Goal: Information Seeking & Learning: Understand process/instructions

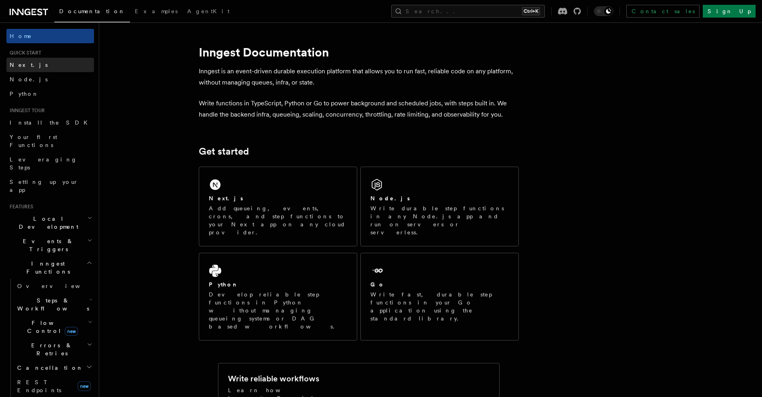
click at [25, 66] on span "Next.js" at bounding box center [29, 65] width 38 height 6
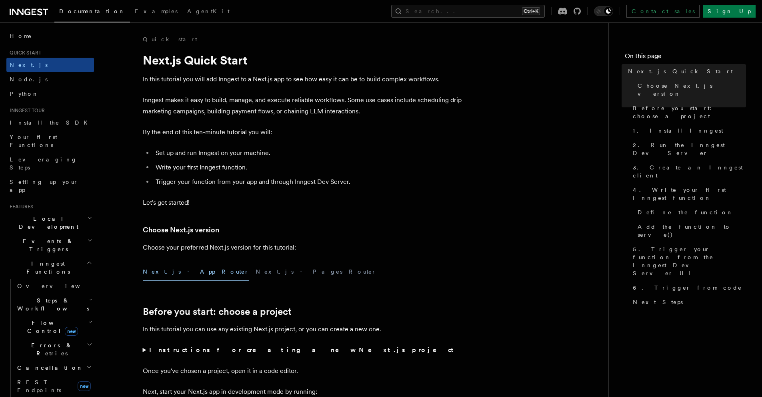
scroll to position [133, 0]
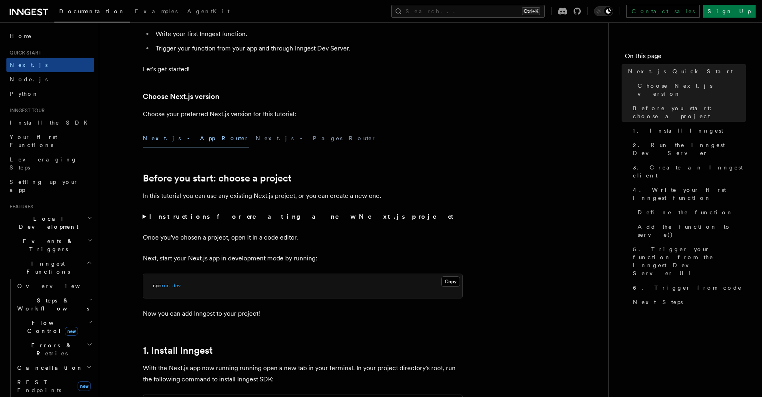
click at [172, 143] on button "Next.js - App Router" at bounding box center [196, 138] width 106 height 18
click at [256, 143] on button "Next.js - Pages Router" at bounding box center [316, 138] width 121 height 18
click at [164, 146] on button "Next.js - App Router" at bounding box center [196, 138] width 106 height 18
click at [12, 126] on span "Install the SDK" at bounding box center [51, 122] width 83 height 8
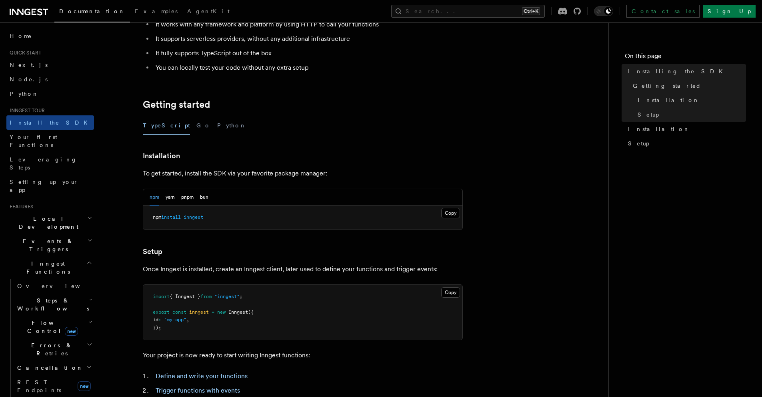
scroll to position [134, 0]
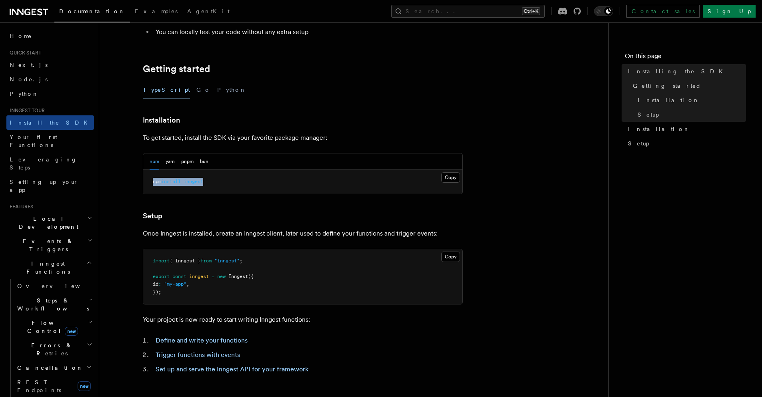
drag, startPoint x: 148, startPoint y: 181, endPoint x: 219, endPoint y: 183, distance: 71.3
click at [210, 182] on pre "npm install inngest" at bounding box center [302, 182] width 319 height 24
click at [440, 175] on pre "npm install inngest" at bounding box center [302, 182] width 319 height 24
click at [449, 176] on button "Copy Copied" at bounding box center [450, 177] width 19 height 10
click at [341, 197] on article "Inngest tour Installing the SDK The Inngest SDK allows you to write reliable, d…" at bounding box center [354, 217] width 484 height 630
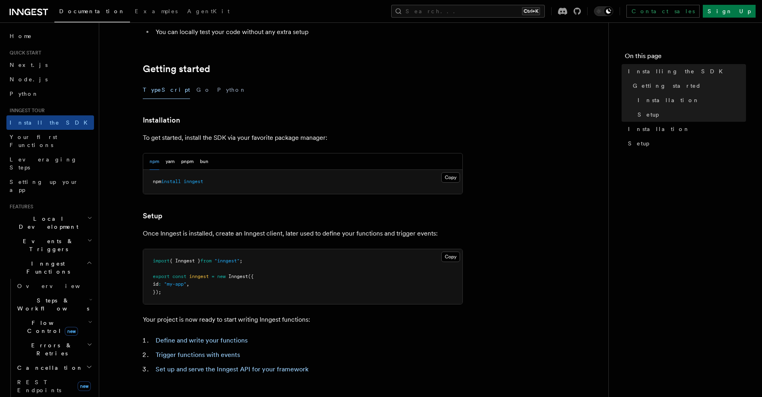
drag, startPoint x: 141, startPoint y: 222, endPoint x: 211, endPoint y: 229, distance: 70.8
click at [204, 220] on article "Inngest tour Installing the SDK The Inngest SDK allows you to write reliable, d…" at bounding box center [354, 217] width 484 height 630
drag, startPoint x: 160, startPoint y: 233, endPoint x: 182, endPoint y: 234, distance: 21.6
click at [182, 234] on p "Once Inngest is installed, create an Inngest client, later used to define your …" at bounding box center [303, 233] width 320 height 11
drag, startPoint x: 193, startPoint y: 234, endPoint x: 207, endPoint y: 233, distance: 14.1
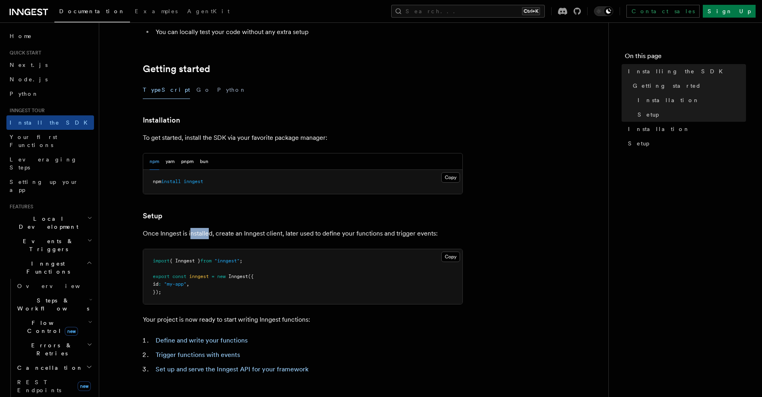
click at [207, 233] on p "Once Inngest is installed, create an Inngest client, later used to define your …" at bounding box center [303, 233] width 320 height 11
click at [206, 242] on article "Inngest tour Installing the SDK The Inngest SDK allows you to write reliable, d…" at bounding box center [354, 217] width 484 height 630
drag, startPoint x: 192, startPoint y: 233, endPoint x: 210, endPoint y: 233, distance: 18.4
click at [210, 233] on p "Once Inngest is installed, create an Inngest client, later used to define your …" at bounding box center [303, 233] width 320 height 11
drag, startPoint x: 224, startPoint y: 233, endPoint x: 231, endPoint y: 233, distance: 6.4
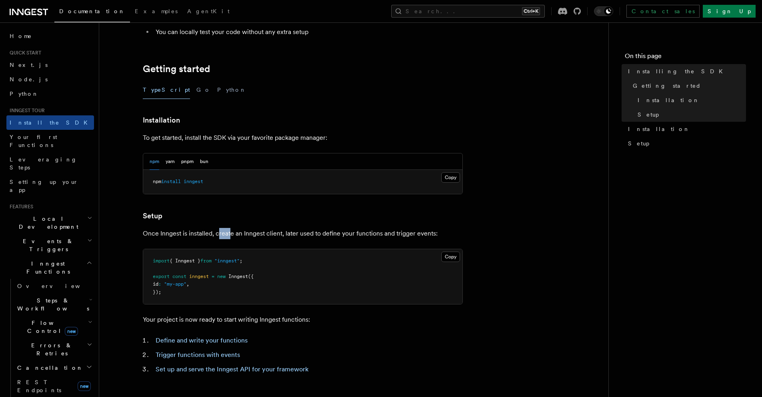
click at [231, 233] on p "Once Inngest is installed, create an Inngest client, later used to define your …" at bounding box center [303, 233] width 320 height 11
drag, startPoint x: 240, startPoint y: 233, endPoint x: 261, endPoint y: 231, distance: 20.8
click at [258, 231] on p "Once Inngest is installed, create an Inngest client, later used to define your …" at bounding box center [303, 233] width 320 height 11
drag, startPoint x: 266, startPoint y: 231, endPoint x: 273, endPoint y: 231, distance: 7.2
click at [271, 231] on p "Once Inngest is installed, create an Inngest client, later used to define your …" at bounding box center [303, 233] width 320 height 11
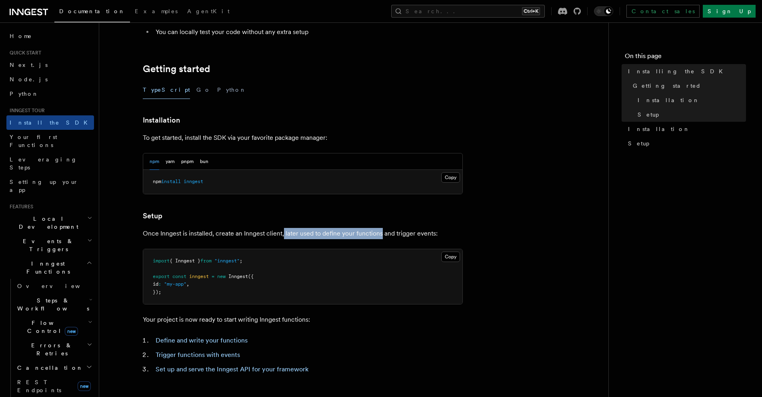
drag, startPoint x: 283, startPoint y: 231, endPoint x: 380, endPoint y: 235, distance: 97.7
click at [380, 235] on p "Once Inngest is installed, create an Inngest client, later used to define your …" at bounding box center [303, 233] width 320 height 11
click at [384, 247] on article "Inngest tour Installing the SDK The Inngest SDK allows you to write reliable, d…" at bounding box center [354, 217] width 484 height 630
drag, startPoint x: 387, startPoint y: 236, endPoint x: 429, endPoint y: 230, distance: 41.6
click at [428, 231] on p "Once Inngest is installed, create an Inngest client, later used to define your …" at bounding box center [303, 233] width 320 height 11
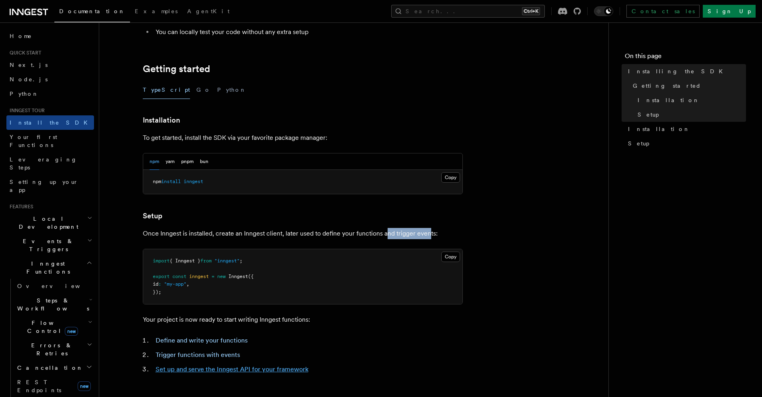
scroll to position [267, 0]
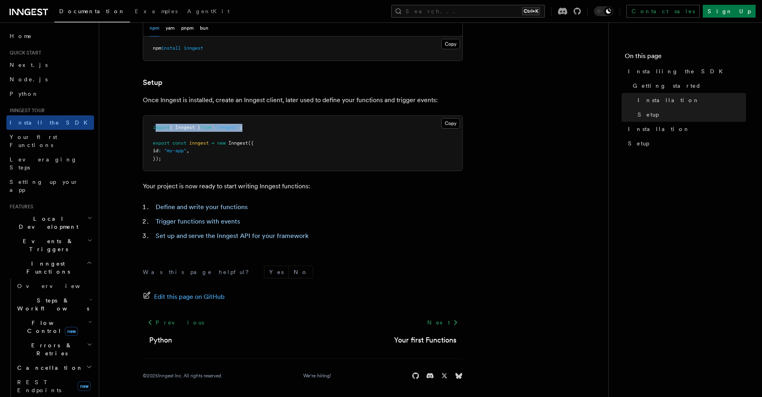
drag, startPoint x: 157, startPoint y: 129, endPoint x: 266, endPoint y: 129, distance: 109.2
click at [266, 129] on pre "import { Inngest } from "inngest" ; export const inngest = new Inngest ({ id : …" at bounding box center [302, 143] width 319 height 55
click at [268, 137] on pre "import { Inngest } from "inngest" ; export const inngest = new Inngest ({ id : …" at bounding box center [302, 143] width 319 height 55
drag, startPoint x: 256, startPoint y: 143, endPoint x: 122, endPoint y: 146, distance: 133.3
click at [122, 146] on article "Inngest tour Installing the SDK The Inngest SDK allows you to write reliable, d…" at bounding box center [354, 83] width 484 height 630
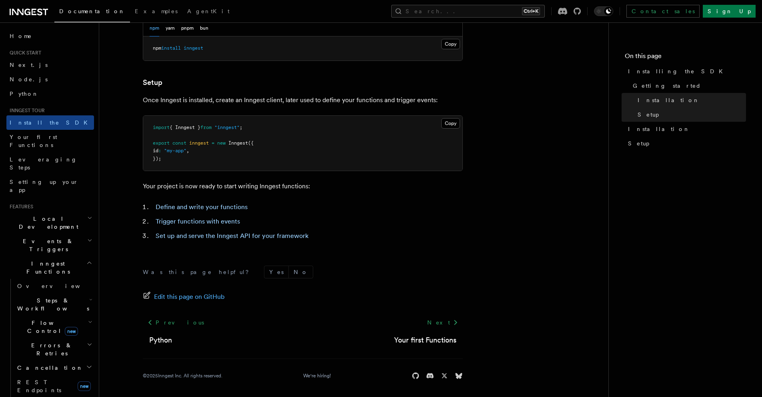
click at [180, 151] on span ""my-app"" at bounding box center [175, 151] width 22 height 6
drag, startPoint x: 166, startPoint y: 146, endPoint x: 195, endPoint y: 147, distance: 29.2
click at [195, 146] on pre "import { Inngest } from "inngest" ; export const inngest = new Inngest ({ id : …" at bounding box center [302, 143] width 319 height 55
click at [189, 148] on span "," at bounding box center [187, 151] width 3 height 6
drag, startPoint x: 199, startPoint y: 151, endPoint x: 135, endPoint y: 151, distance: 64.4
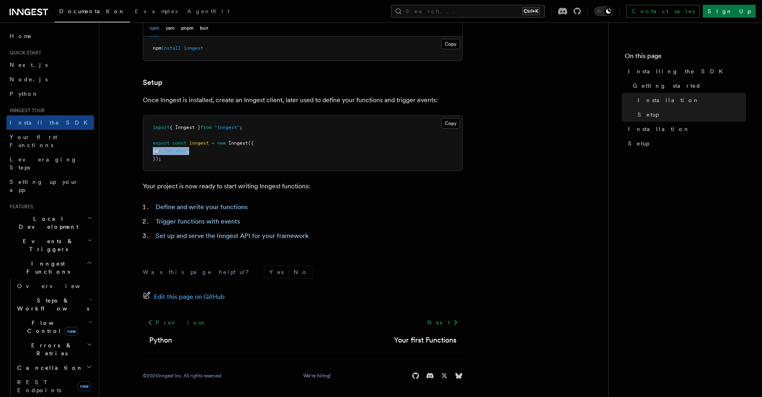
click at [135, 151] on article "Inngest tour Installing the SDK The Inngest SDK allows you to write reliable, d…" at bounding box center [354, 83] width 484 height 630
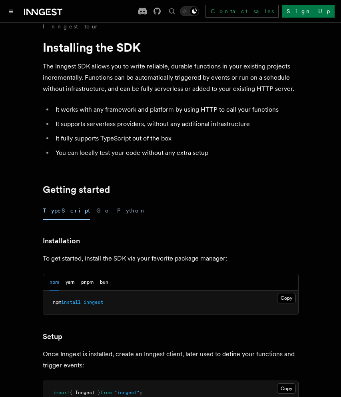
scroll to position [0, 0]
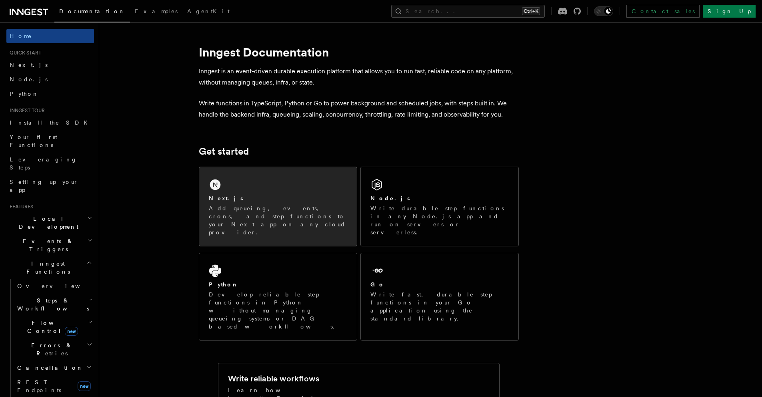
click at [257, 201] on div "Next.js" at bounding box center [278, 198] width 138 height 8
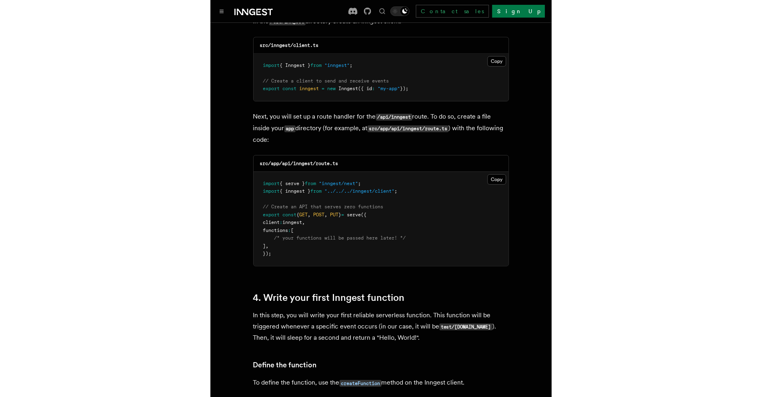
scroll to position [934, 0]
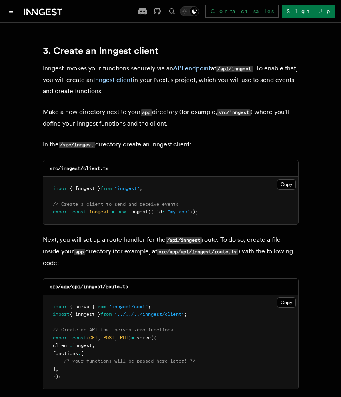
drag, startPoint x: 212, startPoint y: 188, endPoint x: 42, endPoint y: 160, distance: 172.1
click at [281, 179] on button "Copy Copied" at bounding box center [286, 184] width 19 height 10
